Goal: Obtain resource: Obtain resource

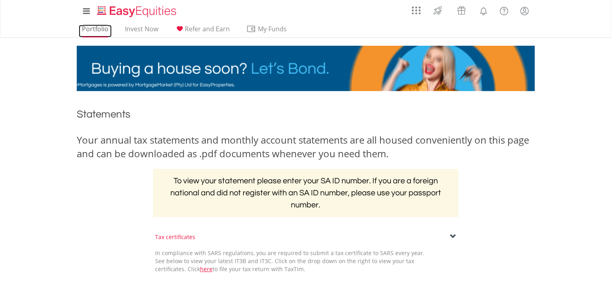
click at [95, 27] on link "Portfolio" at bounding box center [95, 31] width 33 height 12
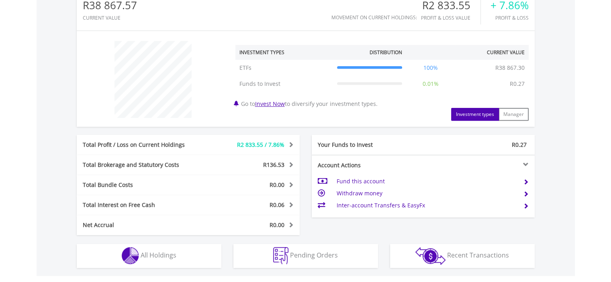
scroll to position [316, 0]
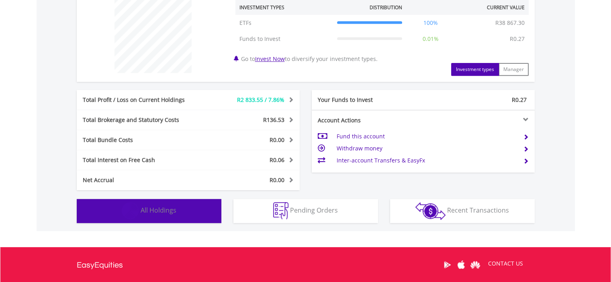
click at [156, 206] on span "All Holdings" at bounding box center [159, 210] width 36 height 9
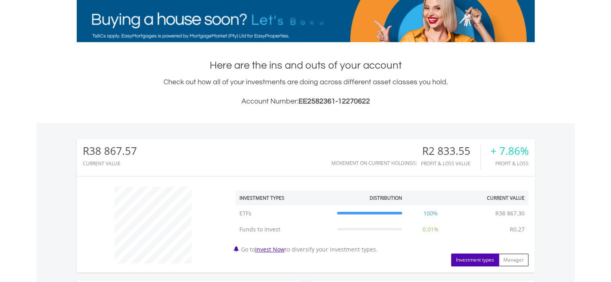
scroll to position [0, 0]
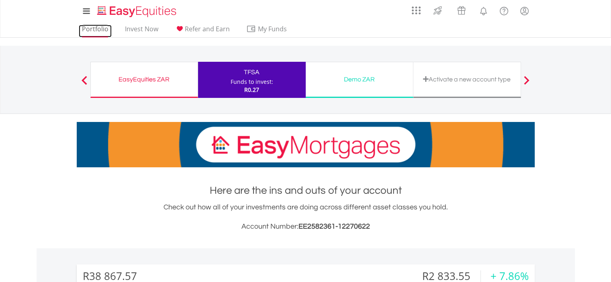
click at [93, 30] on link "Portfolio" at bounding box center [95, 31] width 33 height 12
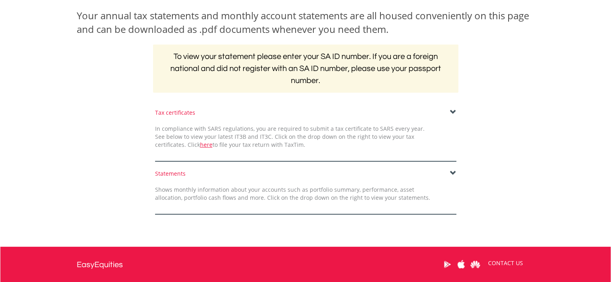
scroll to position [146, 0]
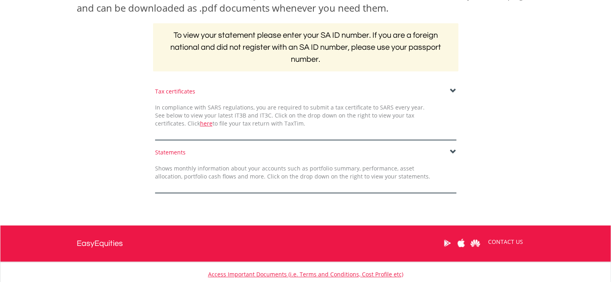
click at [453, 149] on span at bounding box center [453, 152] width 6 height 6
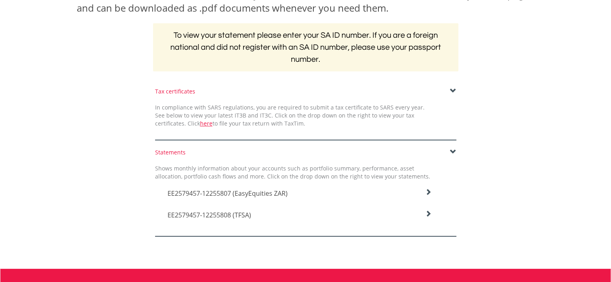
click at [429, 192] on icon at bounding box center [428, 192] width 6 height 6
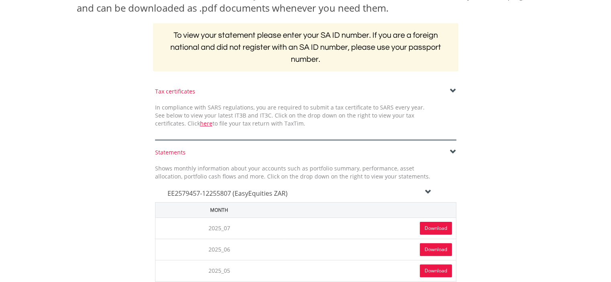
click at [429, 229] on link "Download" at bounding box center [436, 228] width 32 height 13
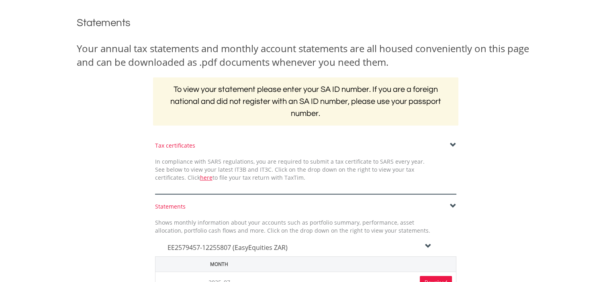
scroll to position [0, 0]
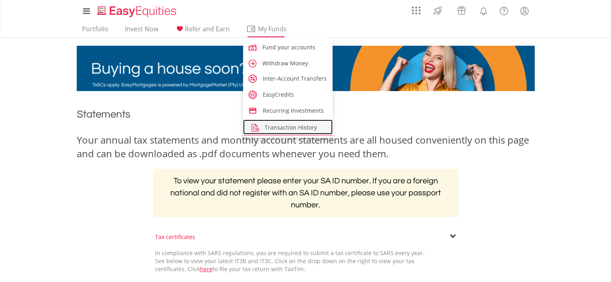
click at [272, 128] on span "Transaction History" at bounding box center [291, 128] width 52 height 8
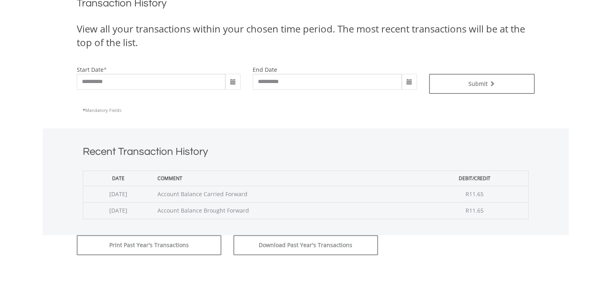
scroll to position [192, 0]
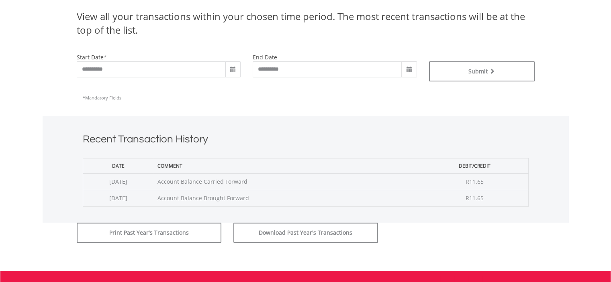
click at [236, 67] on span at bounding box center [233, 70] width 6 height 6
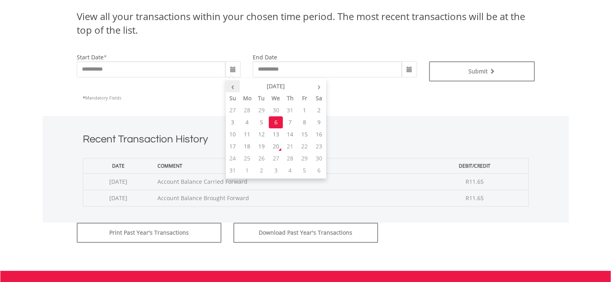
click at [233, 86] on th "‹" at bounding box center [233, 86] width 14 height 12
click at [307, 156] on td "1" at bounding box center [304, 159] width 14 height 12
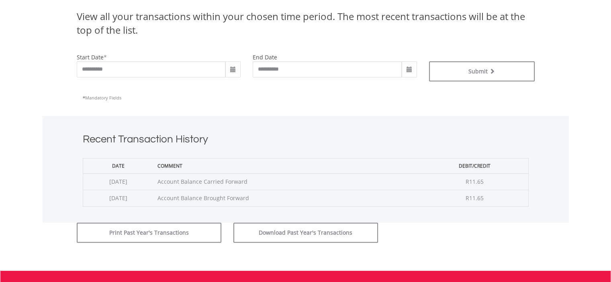
click at [410, 69] on span at bounding box center [409, 70] width 6 height 6
click at [310, 65] on input "**********" at bounding box center [327, 69] width 149 height 16
click at [234, 68] on span at bounding box center [233, 70] width 6 height 6
click at [179, 64] on input "**********" at bounding box center [151, 69] width 149 height 16
click at [231, 69] on span at bounding box center [233, 70] width 6 height 6
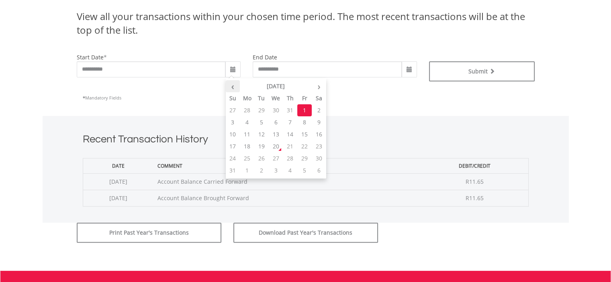
click at [234, 88] on th "‹" at bounding box center [233, 86] width 14 height 12
click at [259, 111] on td "1" at bounding box center [261, 110] width 14 height 12
type input "**********"
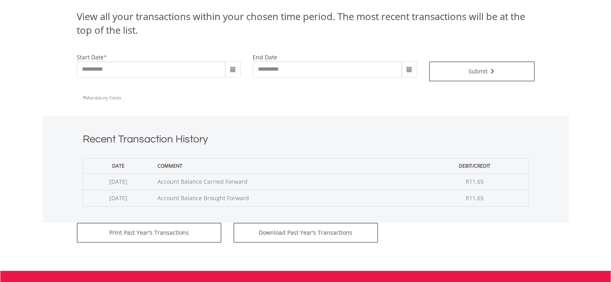
click at [411, 70] on span at bounding box center [409, 70] width 6 height 6
click at [410, 68] on span at bounding box center [409, 70] width 6 height 6
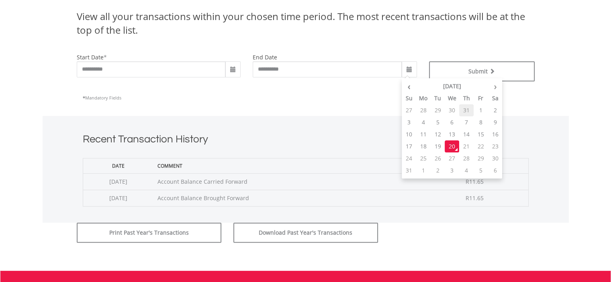
click at [466, 108] on td "31" at bounding box center [466, 110] width 14 height 12
type input "**********"
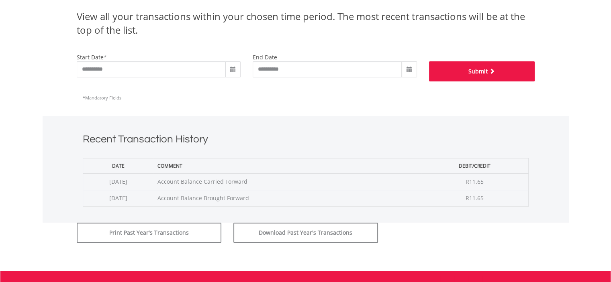
click at [486, 74] on button "Submit" at bounding box center [482, 71] width 106 height 20
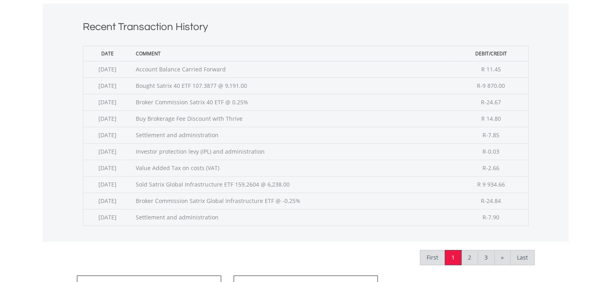
scroll to position [309, 0]
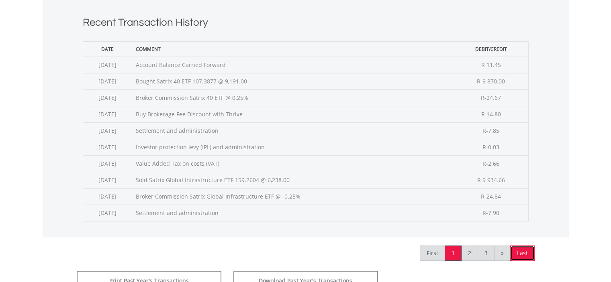
click at [523, 252] on link "Last" at bounding box center [522, 253] width 25 height 15
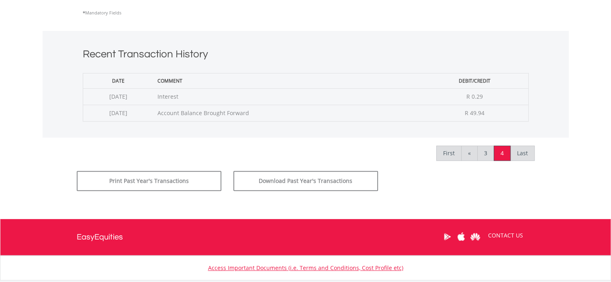
scroll to position [276, 0]
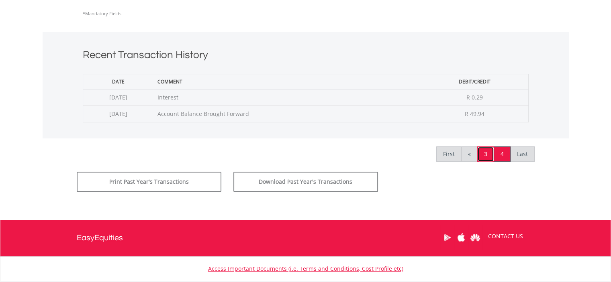
click at [485, 158] on link "3" at bounding box center [485, 154] width 17 height 15
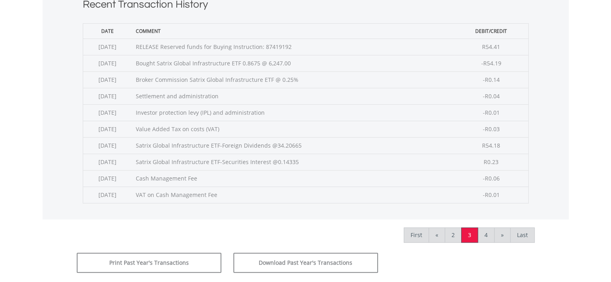
scroll to position [328, 0]
click at [453, 233] on link "2" at bounding box center [453, 234] width 17 height 15
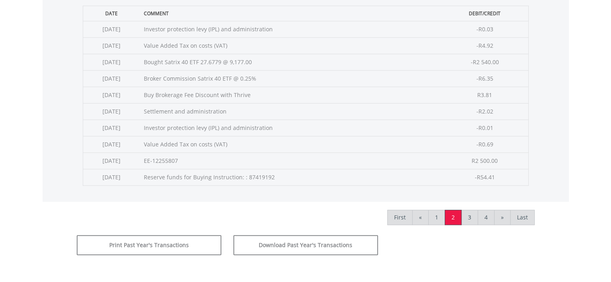
scroll to position [347, 0]
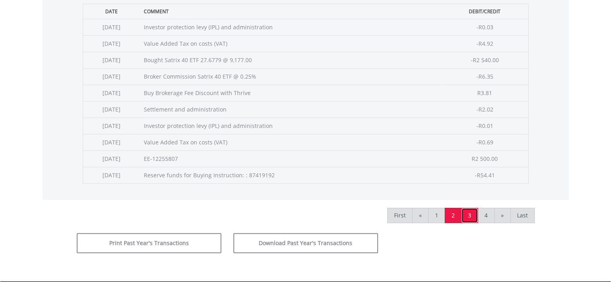
click at [469, 214] on link "3" at bounding box center [469, 215] width 17 height 15
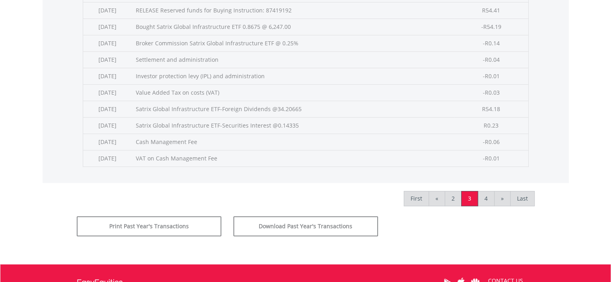
scroll to position [369, 0]
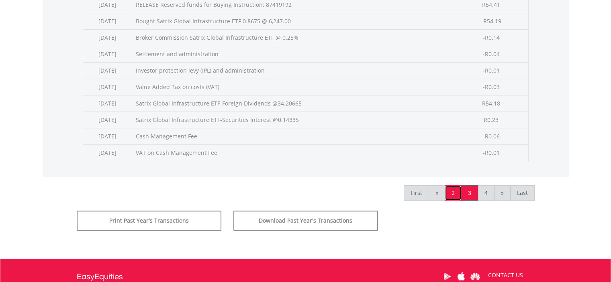
click at [454, 194] on link "2" at bounding box center [453, 193] width 17 height 15
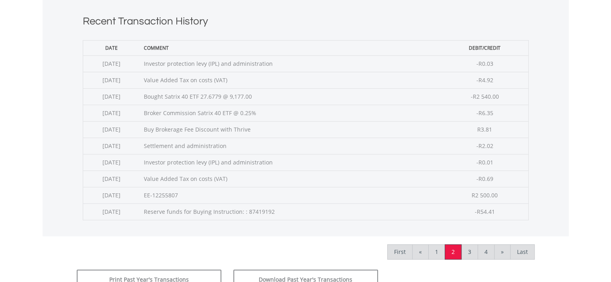
scroll to position [312, 0]
click at [437, 248] on link "1" at bounding box center [436, 250] width 17 height 15
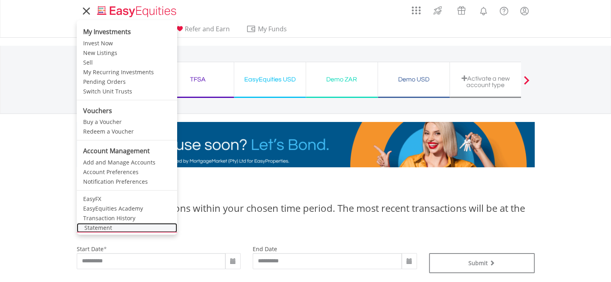
click at [98, 227] on link "Statement" at bounding box center [127, 228] width 100 height 10
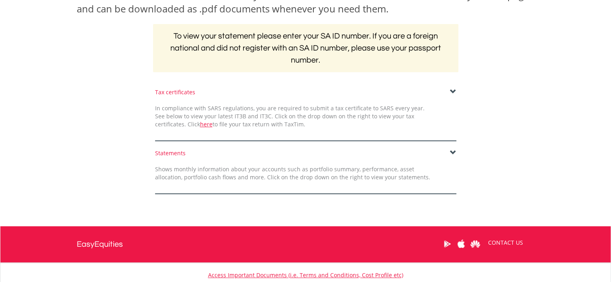
scroll to position [154, 0]
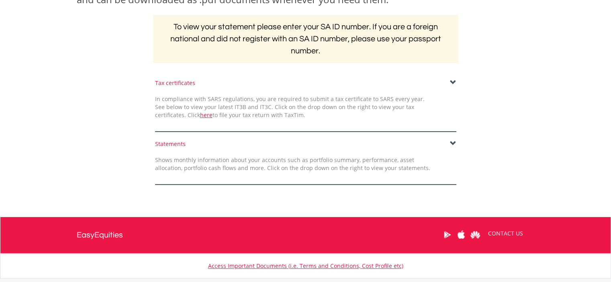
click at [450, 141] on span at bounding box center [453, 144] width 6 height 6
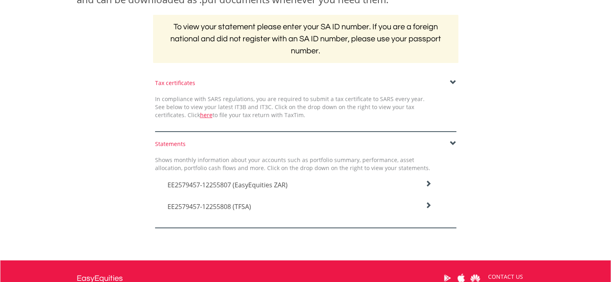
click at [430, 187] on icon at bounding box center [428, 184] width 6 height 6
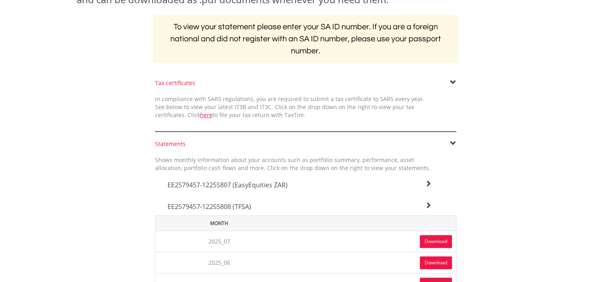
click at [434, 242] on link "Download" at bounding box center [436, 241] width 32 height 13
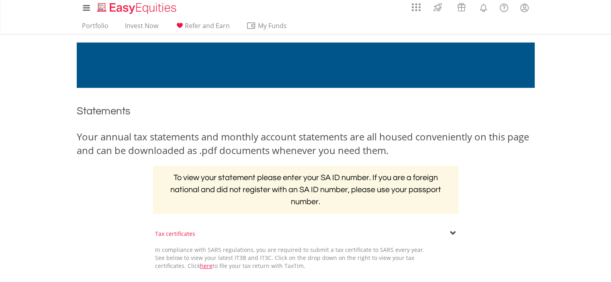
scroll to position [0, 0]
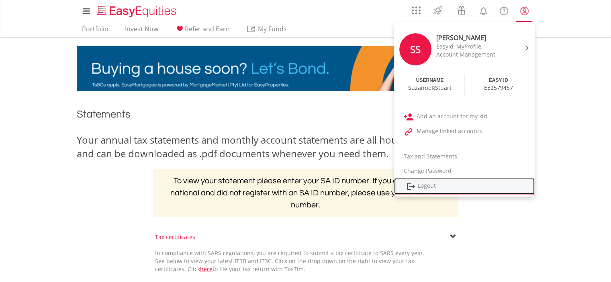
click at [429, 186] on link "Logout" at bounding box center [464, 186] width 141 height 16
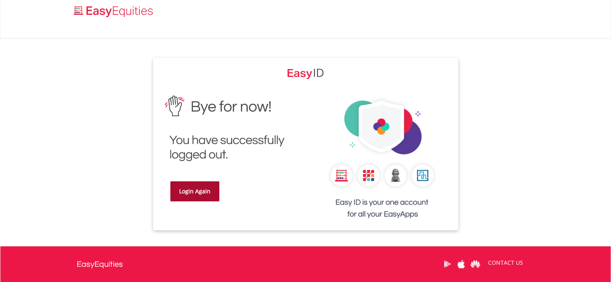
click at [200, 190] on link "Login Again" at bounding box center [194, 192] width 49 height 20
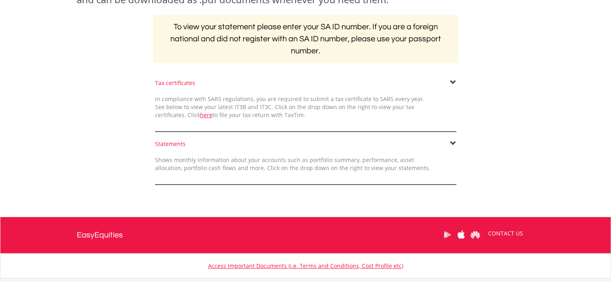
scroll to position [155, 0]
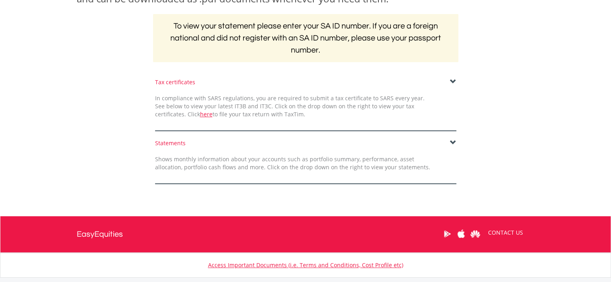
click at [449, 141] on div "Statements" at bounding box center [305, 143] width 301 height 8
click at [453, 141] on span at bounding box center [453, 143] width 6 height 6
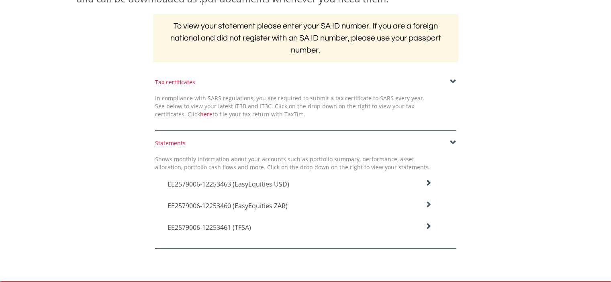
click at [428, 186] on icon at bounding box center [428, 183] width 6 height 6
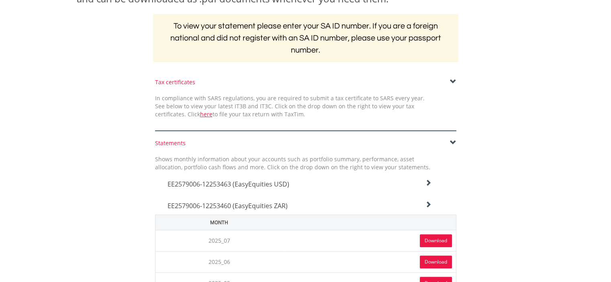
click at [433, 240] on link "Download" at bounding box center [436, 241] width 32 height 13
click at [427, 186] on icon at bounding box center [428, 183] width 6 height 6
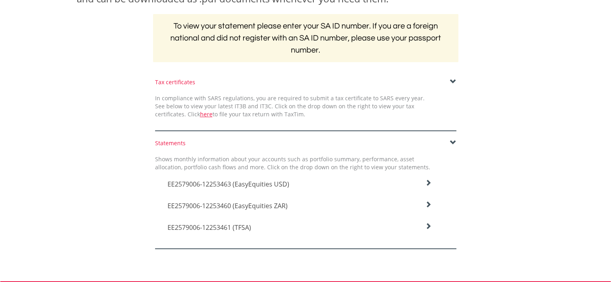
click at [429, 186] on icon at bounding box center [428, 183] width 6 height 6
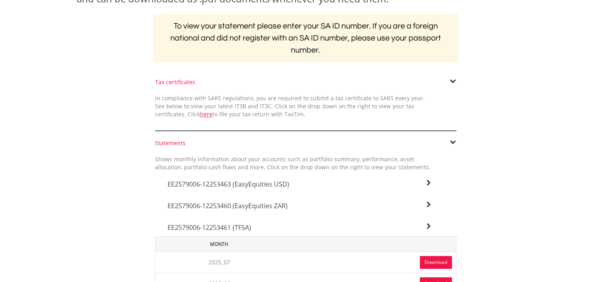
click at [429, 260] on link "Download" at bounding box center [436, 262] width 32 height 13
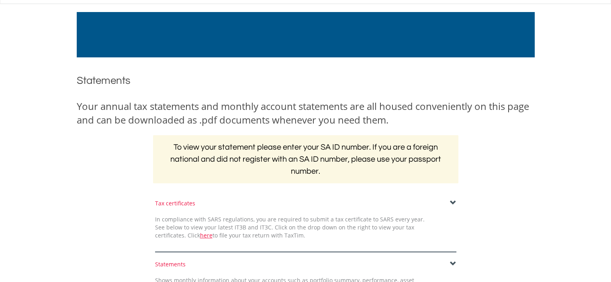
scroll to position [0, 0]
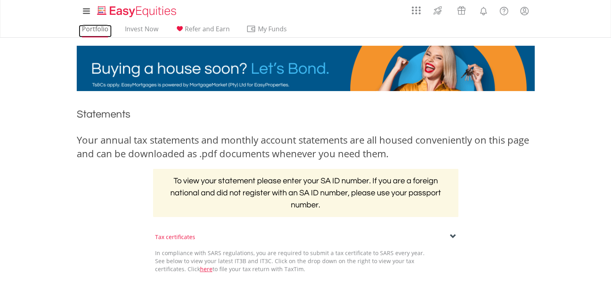
click at [92, 29] on link "Portfolio" at bounding box center [95, 31] width 33 height 12
